Goal: Task Accomplishment & Management: Complete application form

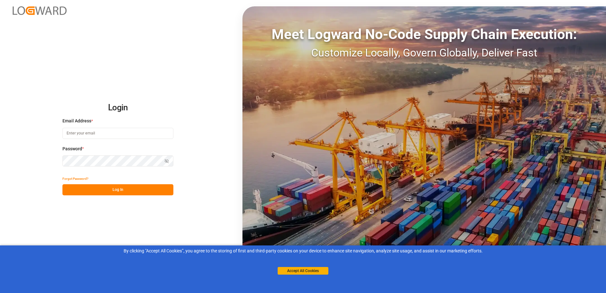
click at [114, 138] on input at bounding box center [117, 133] width 111 height 11
click at [114, 135] on input at bounding box center [117, 133] width 111 height 11
type input "[EMAIL_ADDRESS][DOMAIN_NAME]"
click at [114, 188] on button "Log In" at bounding box center [117, 189] width 111 height 11
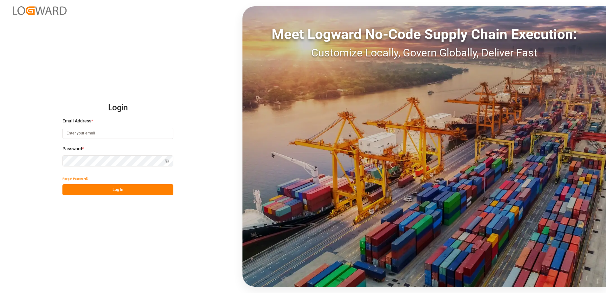
click at [86, 129] on input at bounding box center [117, 133] width 111 height 11
drag, startPoint x: 86, startPoint y: 129, endPoint x: 87, endPoint y: 133, distance: 3.5
click at [86, 129] on input at bounding box center [117, 133] width 111 height 11
type input "[EMAIL_ADDRESS][DOMAIN_NAME]"
click at [102, 189] on button "Log In" at bounding box center [117, 189] width 111 height 11
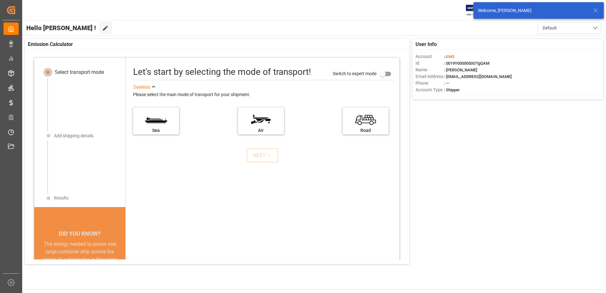
click at [597, 10] on icon at bounding box center [596, 11] width 8 height 8
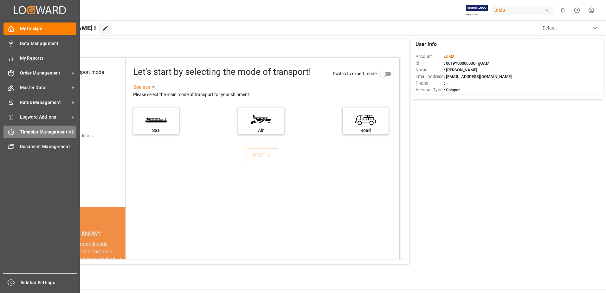
click at [39, 127] on div "Timeslot Management V2 Timeslot Management V2" at bounding box center [39, 132] width 73 height 12
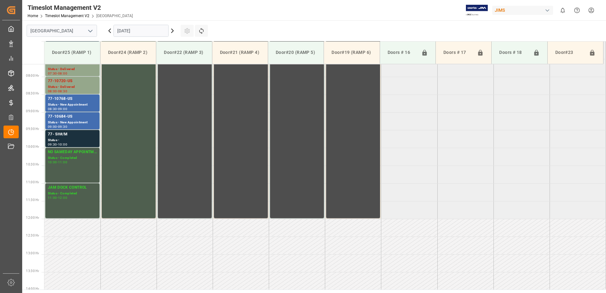
scroll to position [280, 0]
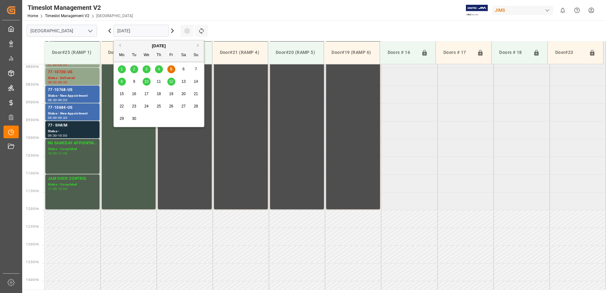
click at [143, 32] on input "[DATE]" at bounding box center [141, 31] width 55 height 12
click at [121, 82] on span "8" at bounding box center [122, 81] width 2 height 4
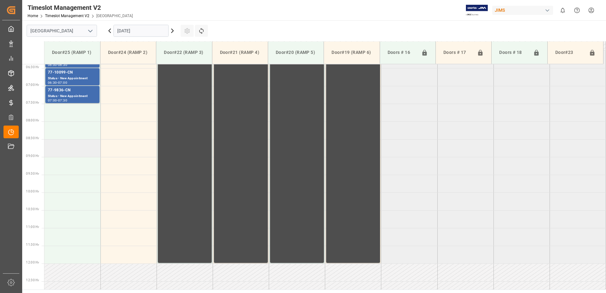
scroll to position [249, 0]
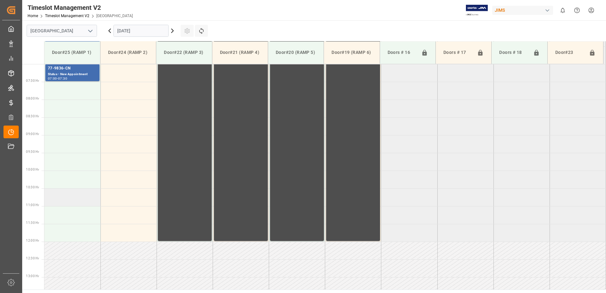
click at [67, 204] on td at bounding box center [72, 197] width 56 height 18
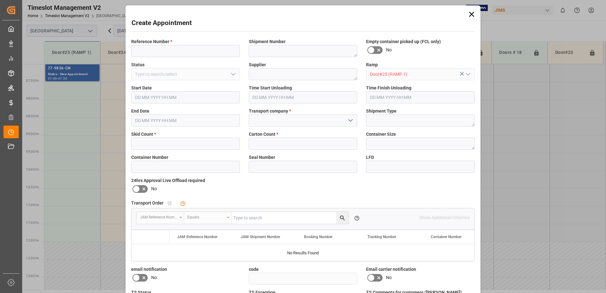
type input "[DATE] 10:30"
type input "[DATE] 11:00"
click at [179, 51] on input at bounding box center [185, 51] width 109 height 12
type input "77-10760-us"
click at [286, 74] on textarea at bounding box center [303, 74] width 109 height 12
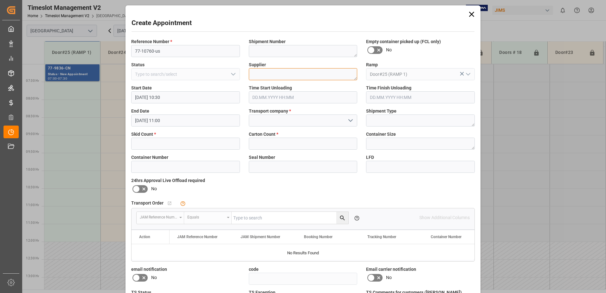
paste textarea "AM&S JAM INDUSTRIES USA LLC"
type textarea "AM&S JAM INDUSTRIES USA LLC"
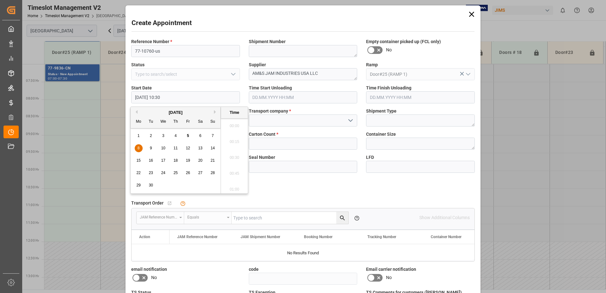
scroll to position [636, 0]
click at [200, 55] on input "77-10760-us" at bounding box center [185, 51] width 109 height 12
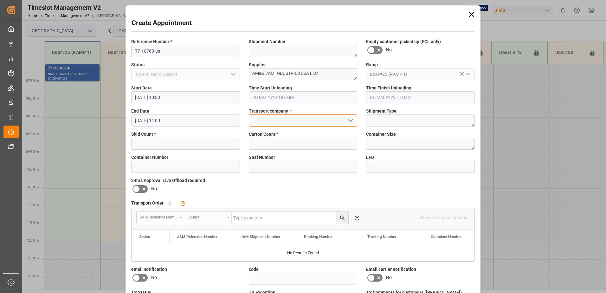
click at [286, 118] on input at bounding box center [303, 120] width 109 height 12
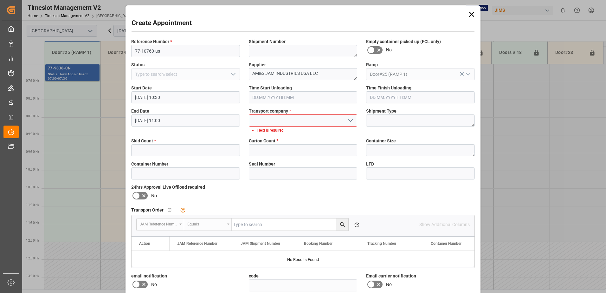
click at [348, 120] on icon "open menu" at bounding box center [351, 121] width 8 height 8
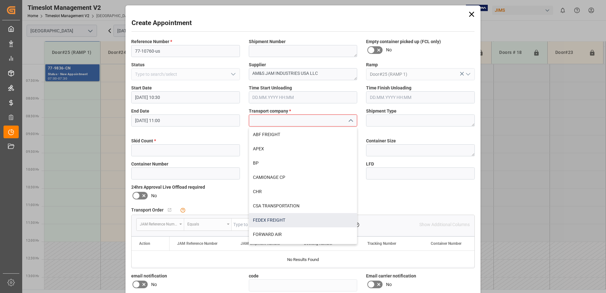
click at [279, 222] on div "FEDEX FREIGHT" at bounding box center [303, 220] width 108 height 14
type input "FEDEX FREIGHT"
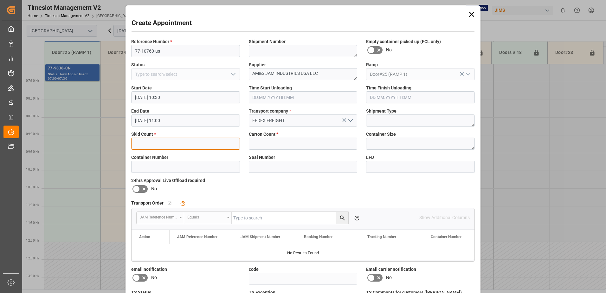
click at [192, 144] on input "text" at bounding box center [185, 144] width 109 height 12
type input "2"
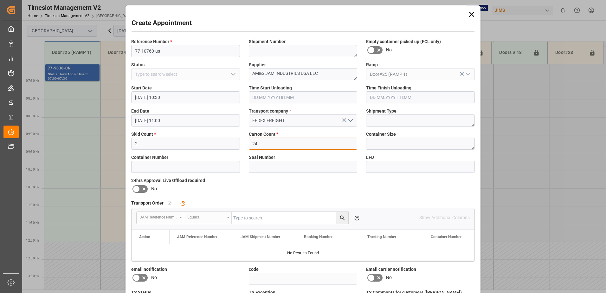
type input "24"
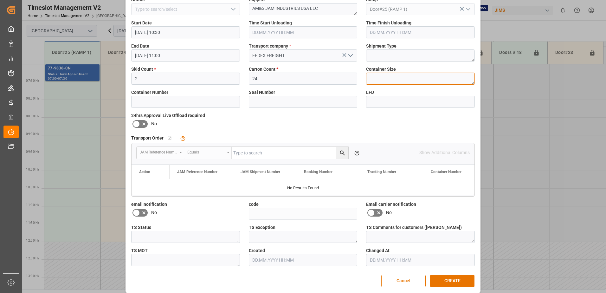
scroll to position [70, 0]
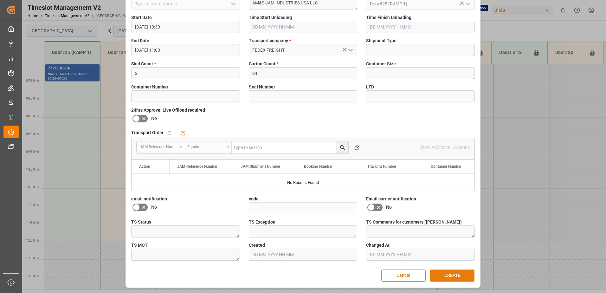
click at [455, 273] on button "CREATE" at bounding box center [452, 276] width 44 height 12
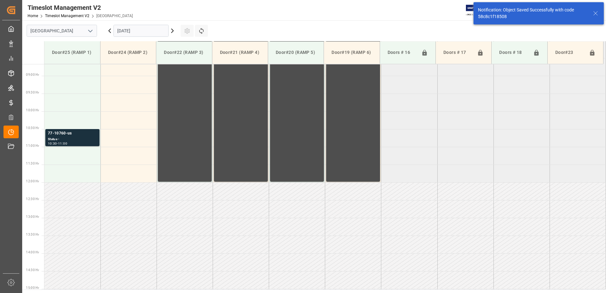
scroll to position [316, 0]
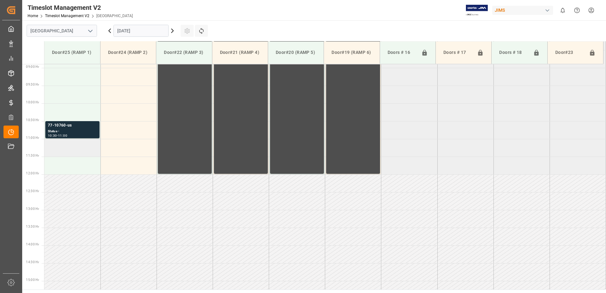
click at [81, 146] on td at bounding box center [72, 148] width 56 height 18
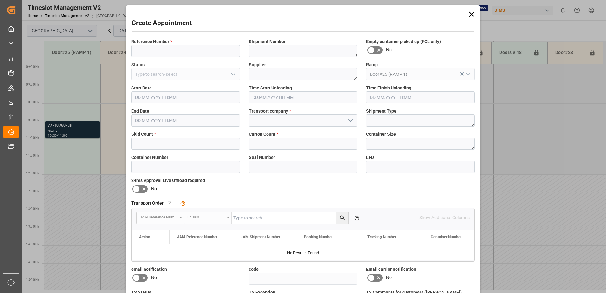
type input "[DATE] 11:00"
type input "[DATE] 11:30"
click at [163, 50] on input at bounding box center [185, 51] width 109 height 12
type input "77-10800-us"
click at [277, 71] on textarea at bounding box center [303, 74] width 109 height 12
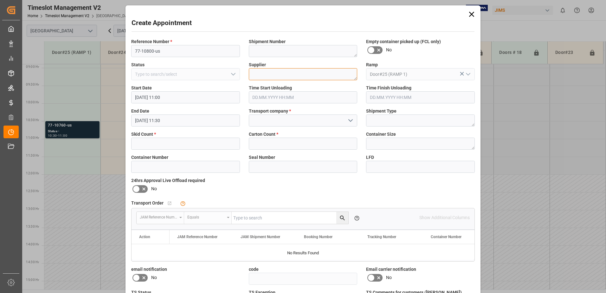
paste textarea "[PERSON_NAME] DISTRIBUTION CENTER C/O ARVA"
type textarea "[PERSON_NAME] DISTRIBUTION CENTER C/O ARVA"
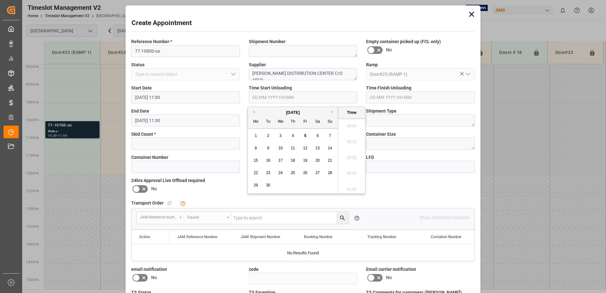
scroll to position [525, 0]
click at [174, 139] on input "text" at bounding box center [185, 144] width 109 height 12
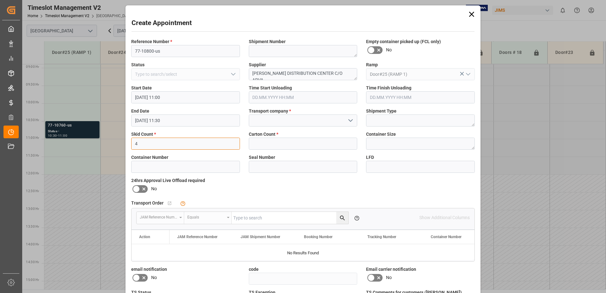
type input "4"
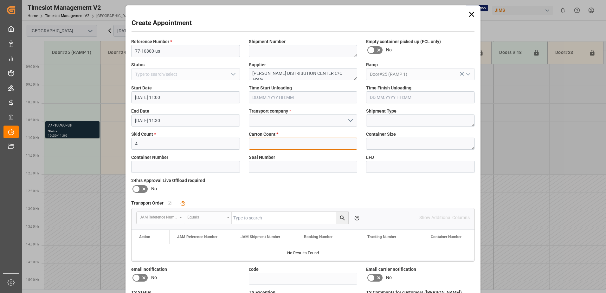
click at [265, 144] on input "text" at bounding box center [303, 144] width 109 height 12
type input "175"
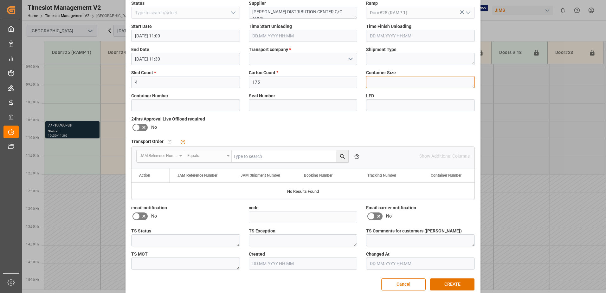
scroll to position [70, 0]
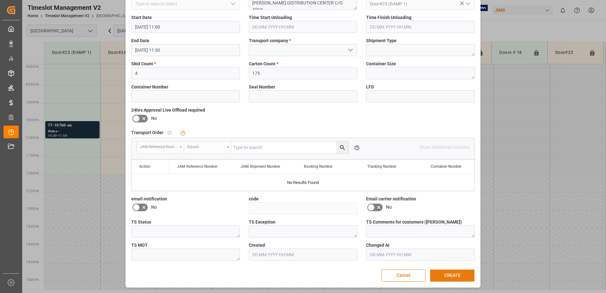
click at [447, 276] on button "CREATE" at bounding box center [452, 276] width 44 height 12
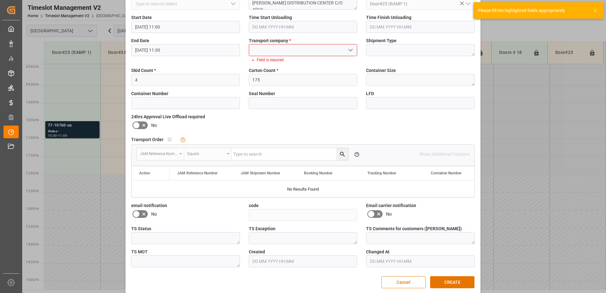
click at [293, 46] on input at bounding box center [303, 50] width 109 height 12
click at [350, 51] on polyline "open menu" at bounding box center [351, 50] width 4 height 2
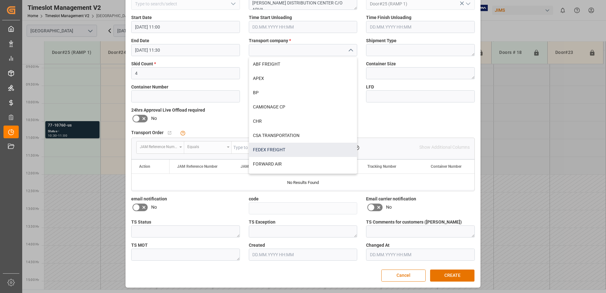
click at [286, 147] on div "FEDEX FREIGHT" at bounding box center [303, 150] width 108 height 14
type input "FEDEX FREIGHT"
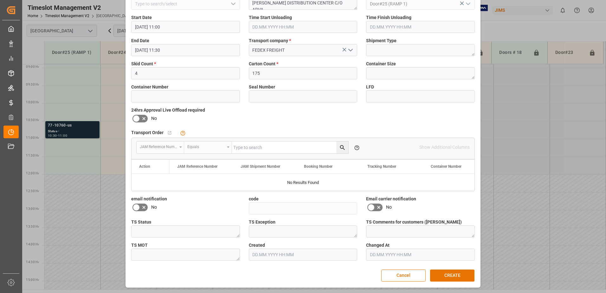
click at [293, 121] on div "Reference Number * 77-10800-us Shipment Number Empty container picked up (FCL o…" at bounding box center [303, 114] width 353 height 297
click at [447, 275] on button "CREATE" at bounding box center [452, 276] width 44 height 12
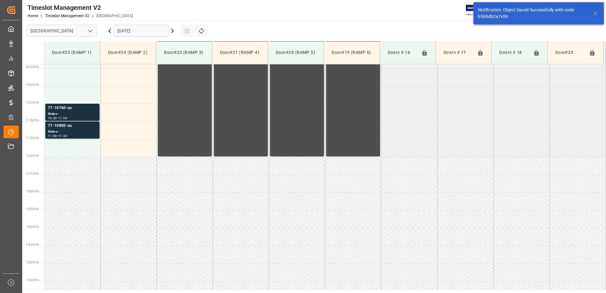
scroll to position [351, 0]
